Goal: Transaction & Acquisition: Purchase product/service

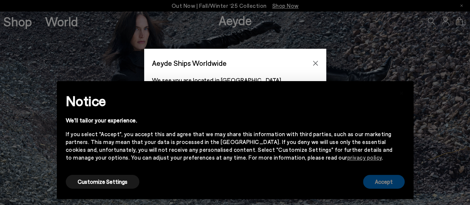
click at [384, 179] on button "Accept" at bounding box center [384, 181] width 42 height 14
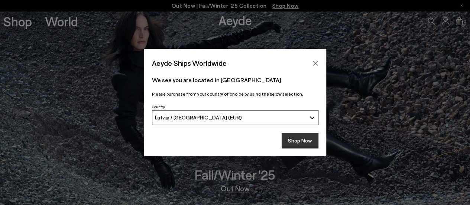
click at [304, 140] on button "Shop Now" at bounding box center [299, 141] width 37 height 16
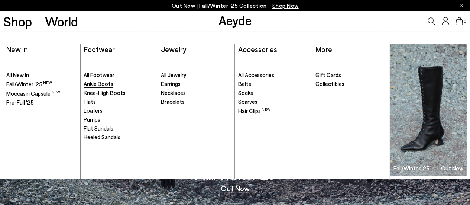
click at [102, 85] on span "Ankle Boots" at bounding box center [99, 83] width 30 height 7
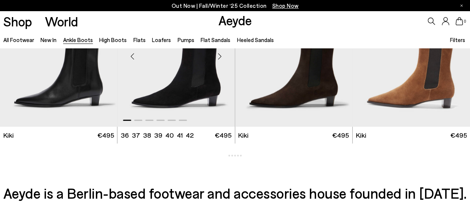
scroll to position [891, 0]
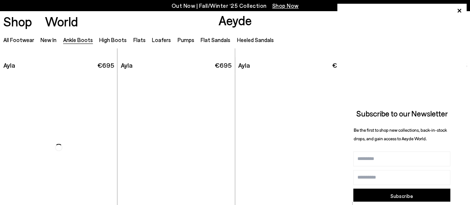
scroll to position [1930, 0]
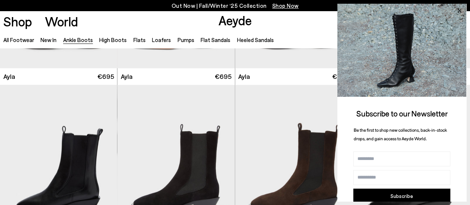
click at [458, 12] on icon at bounding box center [459, 11] width 4 height 4
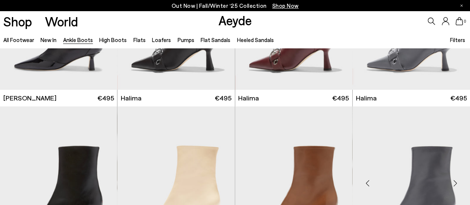
scroll to position [1819, 0]
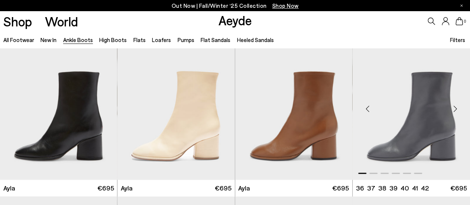
click at [454, 109] on div "Next slide" at bounding box center [455, 108] width 22 height 22
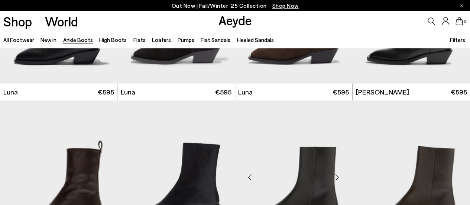
scroll to position [2153, 0]
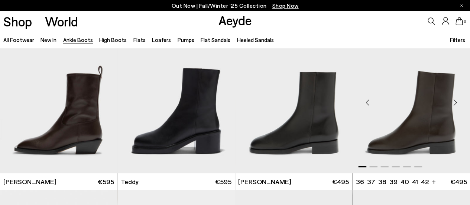
click at [454, 101] on div "Next slide" at bounding box center [455, 102] width 22 height 22
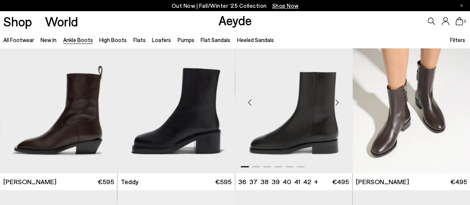
click at [338, 101] on div "Next slide" at bounding box center [337, 102] width 22 height 22
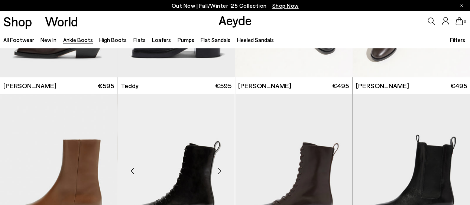
scroll to position [2301, 0]
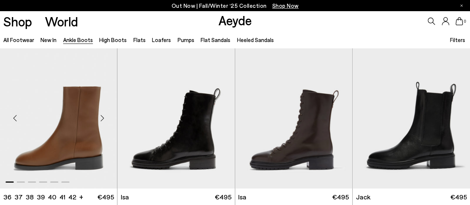
click at [102, 118] on div "Next slide" at bounding box center [102, 118] width 22 height 22
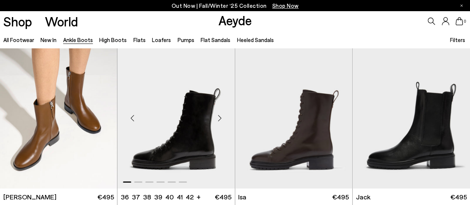
click at [220, 116] on div "Next slide" at bounding box center [220, 118] width 22 height 22
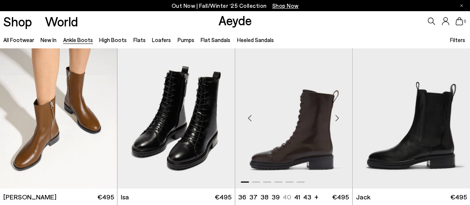
click at [338, 117] on div "Next slide" at bounding box center [337, 118] width 22 height 22
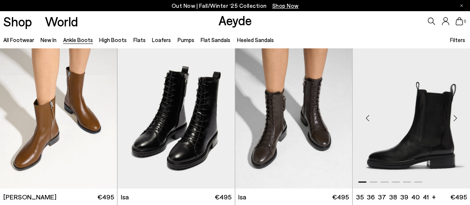
click at [455, 118] on div "Next slide" at bounding box center [455, 118] width 22 height 22
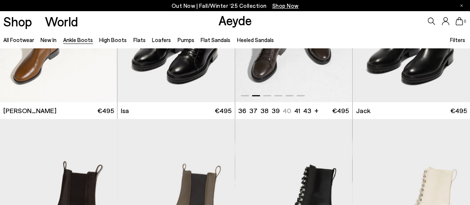
scroll to position [2487, 0]
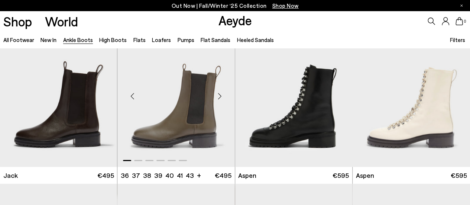
click at [220, 94] on div "Next slide" at bounding box center [220, 96] width 22 height 22
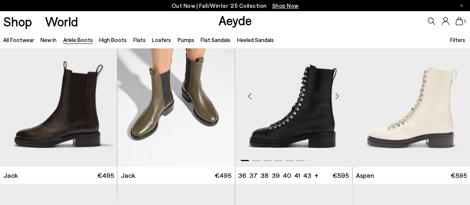
click at [336, 95] on div "Next slide" at bounding box center [337, 96] width 22 height 22
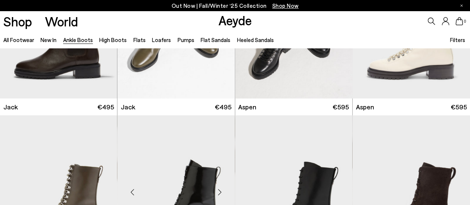
scroll to position [2635, 0]
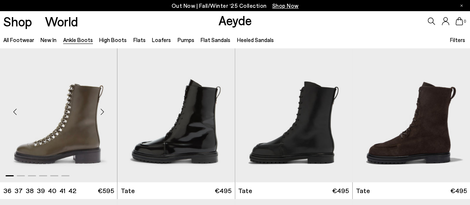
click at [101, 110] on div "Next slide" at bounding box center [102, 111] width 22 height 22
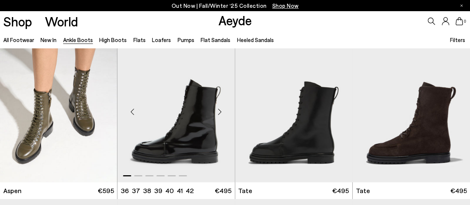
click at [220, 111] on div "Next slide" at bounding box center [220, 111] width 22 height 22
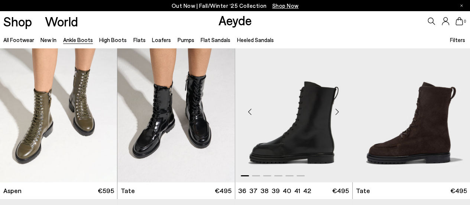
click at [336, 109] on div "Next slide" at bounding box center [337, 111] width 22 height 22
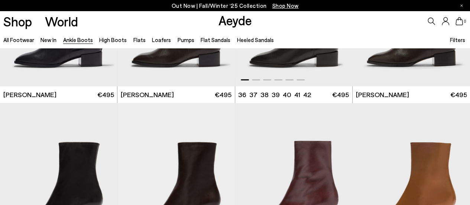
scroll to position [2784, 0]
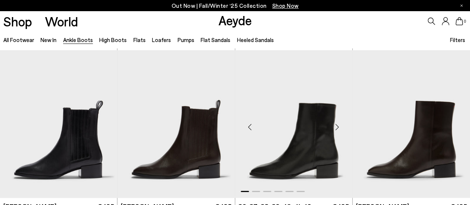
click at [337, 124] on div "Next slide" at bounding box center [337, 127] width 22 height 22
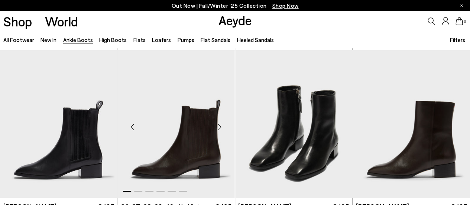
click at [218, 128] on div "Next slide" at bounding box center [220, 127] width 22 height 22
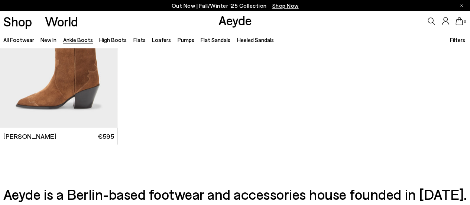
scroll to position [3526, 0]
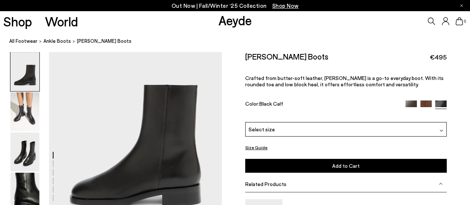
scroll to position [74, 0]
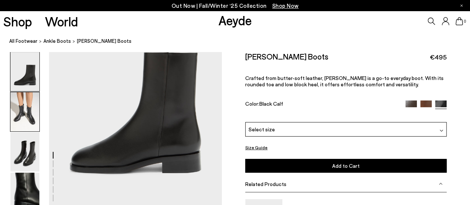
click at [24, 114] on img at bounding box center [24, 111] width 29 height 39
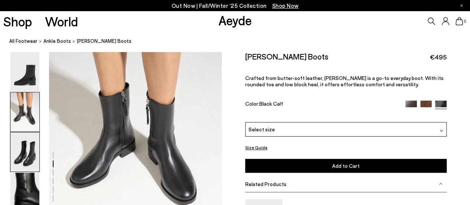
click at [24, 150] on img at bounding box center [24, 151] width 29 height 39
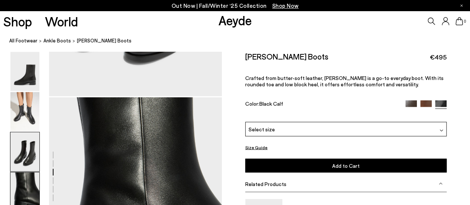
drag, startPoint x: 19, startPoint y: 191, endPoint x: 24, endPoint y: 176, distance: 16.1
click at [18, 191] on img at bounding box center [24, 191] width 29 height 39
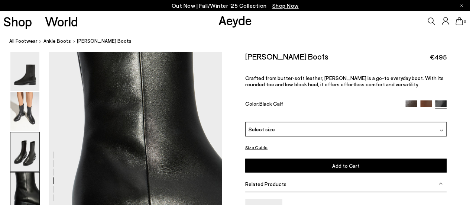
click at [25, 151] on img at bounding box center [24, 151] width 29 height 39
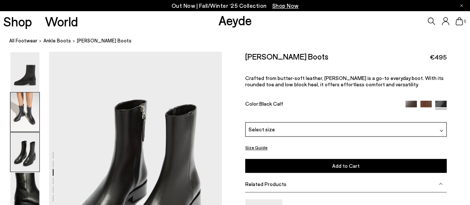
click at [27, 114] on img at bounding box center [24, 111] width 29 height 39
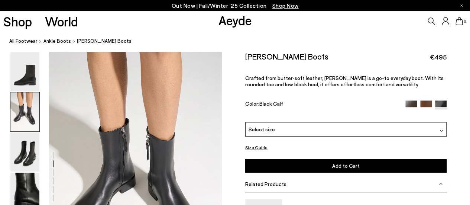
scroll to position [232, 0]
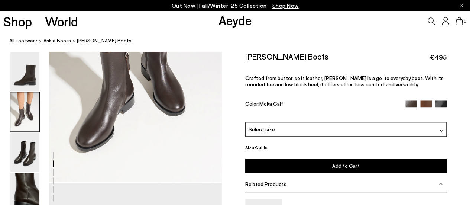
scroll to position [297, 0]
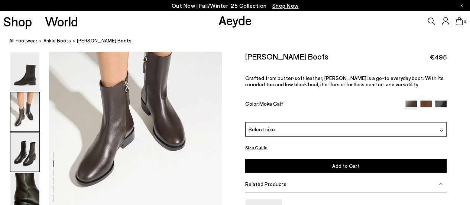
click at [29, 148] on img at bounding box center [24, 151] width 29 height 39
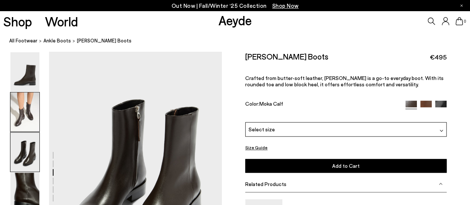
click at [28, 111] on img at bounding box center [24, 111] width 29 height 39
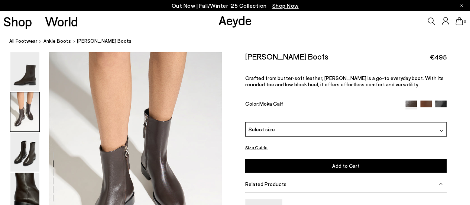
scroll to position [232, 0]
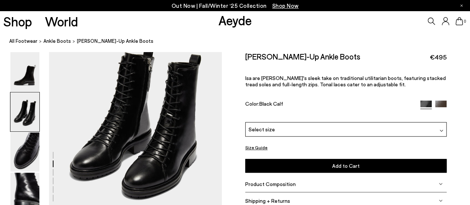
scroll to position [297, 0]
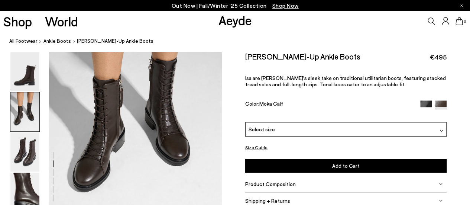
scroll to position [297, 0]
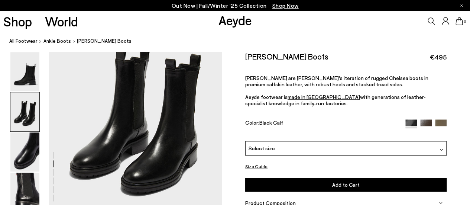
scroll to position [297, 0]
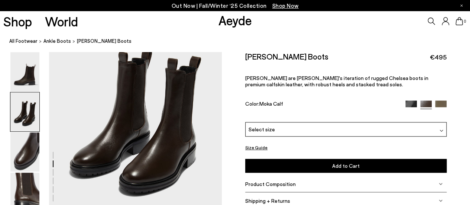
scroll to position [297, 0]
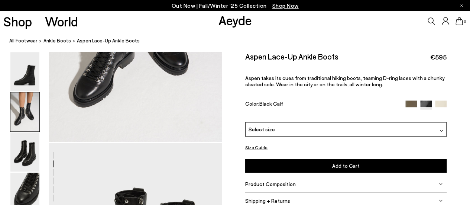
scroll to position [334, 0]
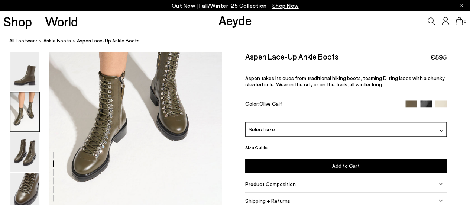
scroll to position [334, 0]
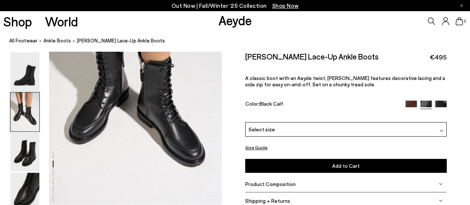
scroll to position [297, 0]
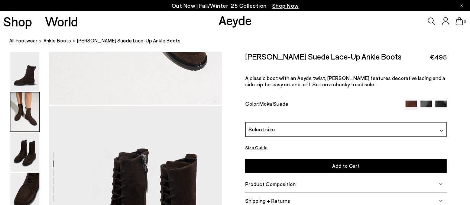
scroll to position [297, 0]
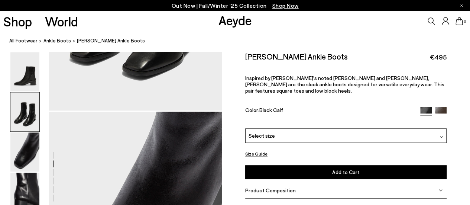
scroll to position [371, 0]
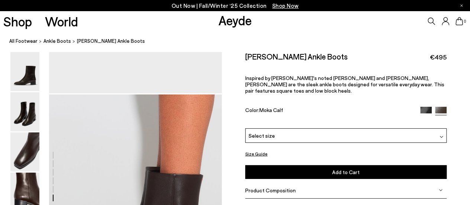
scroll to position [1188, 0]
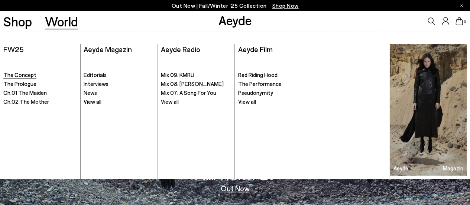
click at [30, 75] on span "The Concept" at bounding box center [19, 74] width 33 height 7
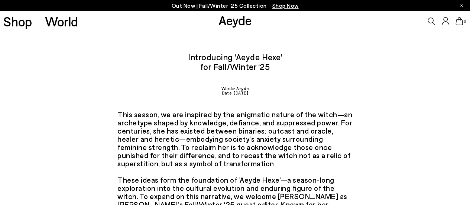
scroll to position [6, 0]
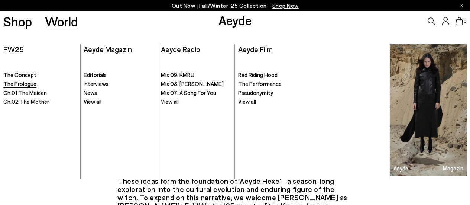
click at [30, 84] on span "The Prologue" at bounding box center [19, 83] width 33 height 7
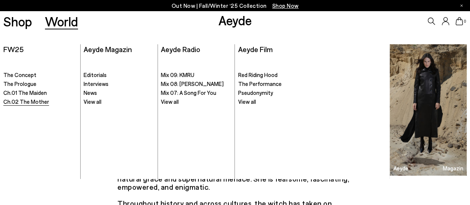
scroll to position [296, 0]
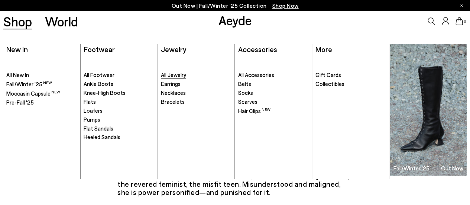
click at [174, 75] on span "All Jewelry" at bounding box center [173, 74] width 25 height 7
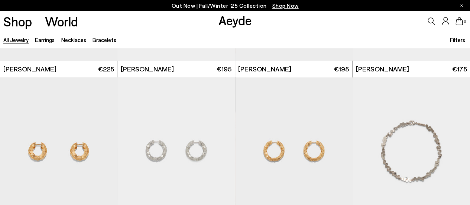
scroll to position [1670, 0]
